Goal: Information Seeking & Learning: Find specific page/section

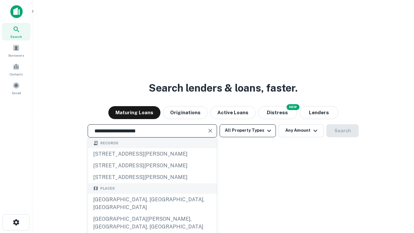
click at [152, 213] on div "[GEOGRAPHIC_DATA], [GEOGRAPHIC_DATA], [GEOGRAPHIC_DATA]" at bounding box center [152, 203] width 129 height 19
click at [247, 130] on button "All Property Types" at bounding box center [247, 130] width 56 height 13
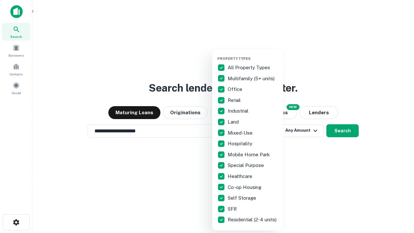
type input "**********"
click at [253, 54] on button "button" at bounding box center [252, 54] width 71 height 0
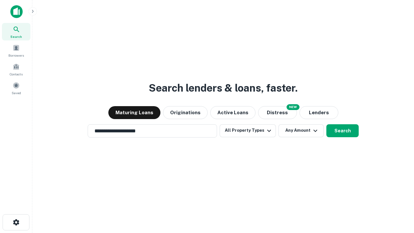
scroll to position [4, 78]
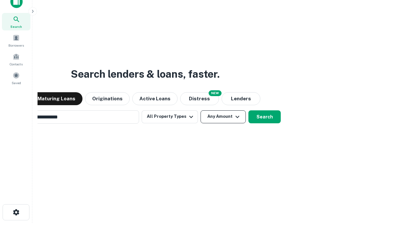
click at [200, 110] on button "Any Amount" at bounding box center [222, 116] width 45 height 13
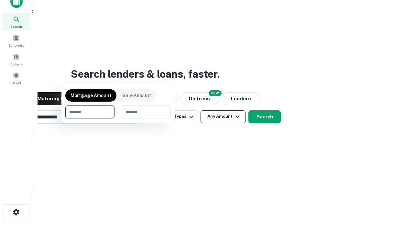
scroll to position [47, 183]
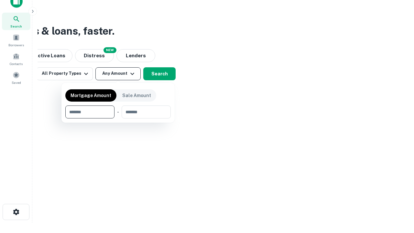
type input "*******"
click at [118, 118] on button "button" at bounding box center [117, 118] width 105 height 0
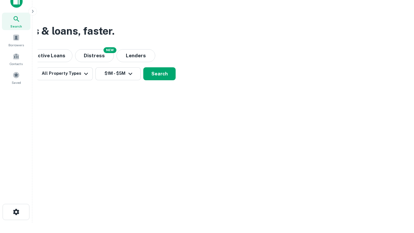
scroll to position [4, 119]
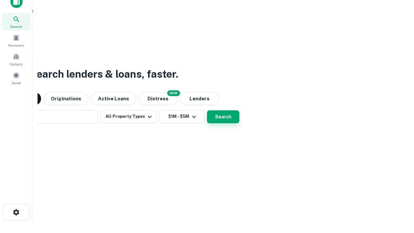
click at [207, 110] on button "Search" at bounding box center [223, 116] width 32 height 13
